Goal: Task Accomplishment & Management: Manage account settings

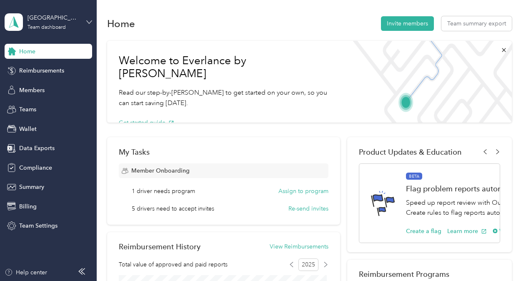
click at [92, 19] on icon at bounding box center [89, 22] width 6 height 6
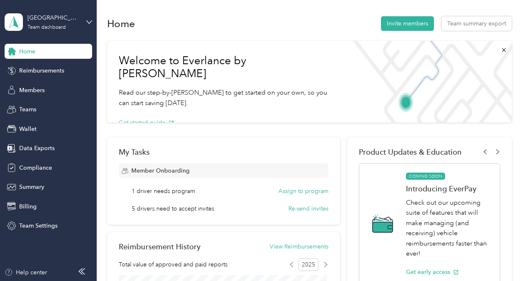
click at [63, 101] on div "Log out" at bounding box center [92, 106] width 164 height 15
